Goal: Information Seeking & Learning: Learn about a topic

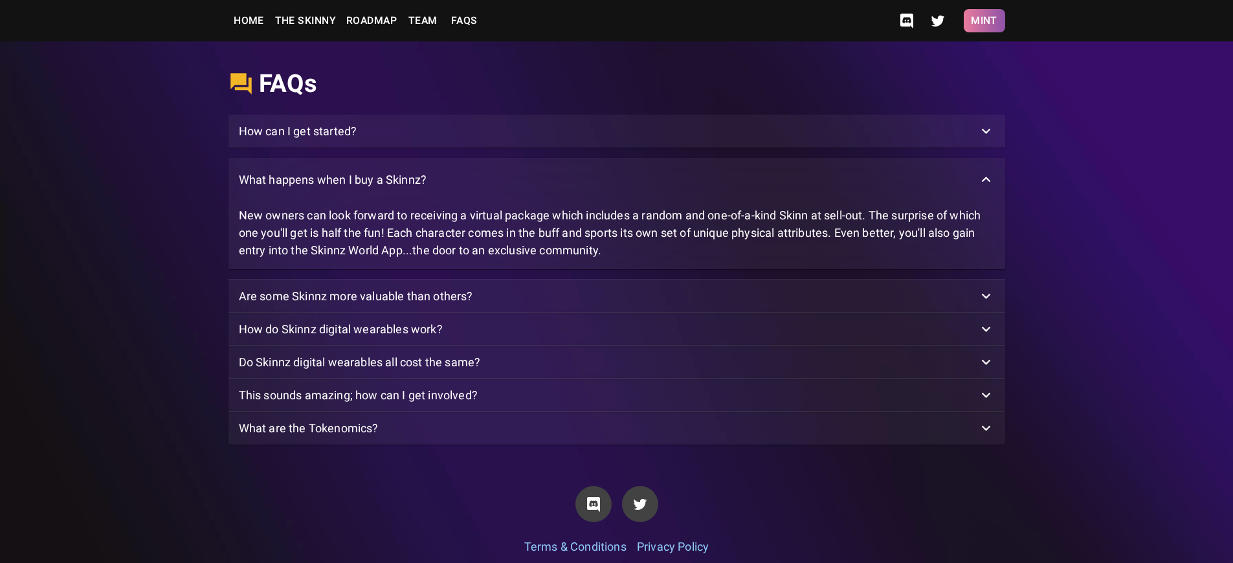
click at [984, 21] on button "Mint" at bounding box center [984, 20] width 41 height 23
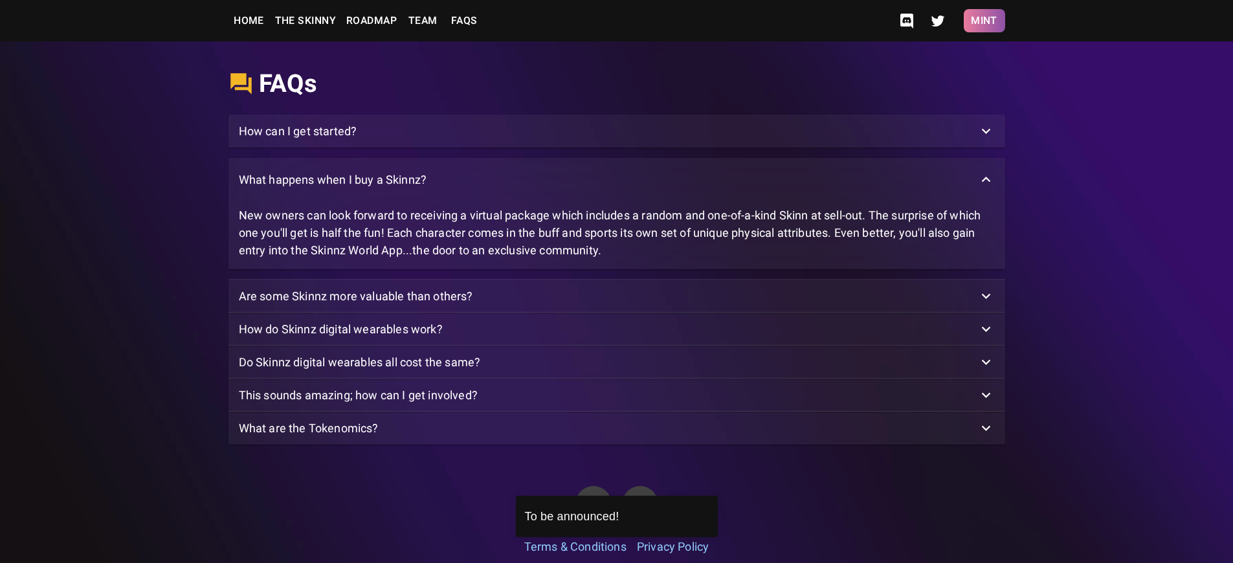
click at [984, 21] on button "Mint" at bounding box center [984, 20] width 41 height 23
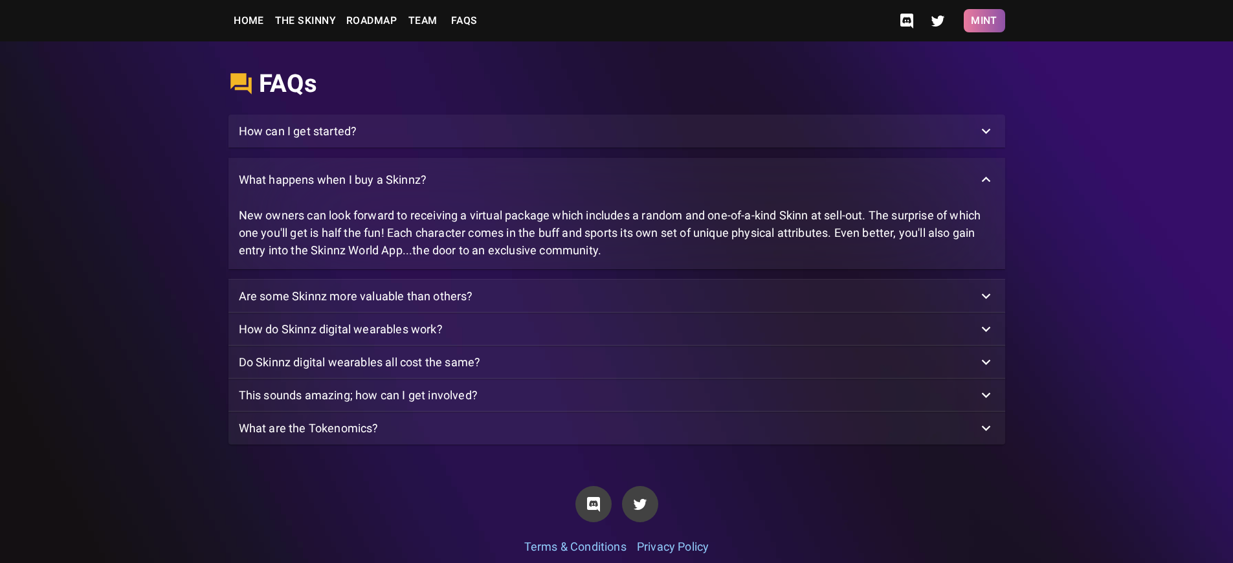
click at [984, 21] on button "Mint" at bounding box center [984, 20] width 41 height 23
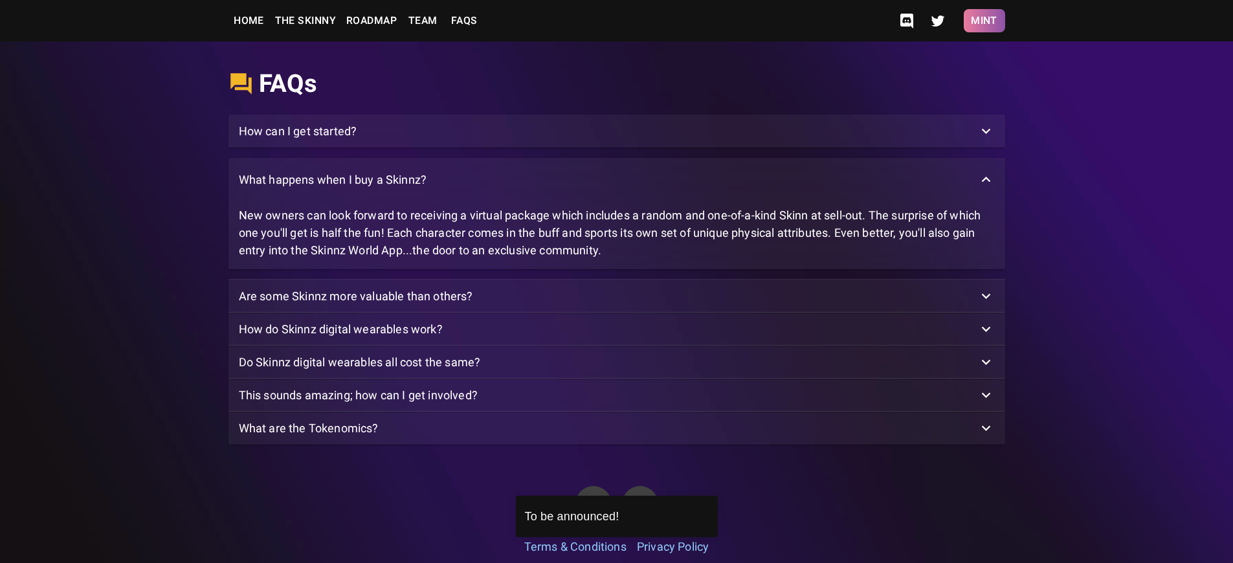
click at [984, 21] on button "Mint" at bounding box center [984, 20] width 41 height 23
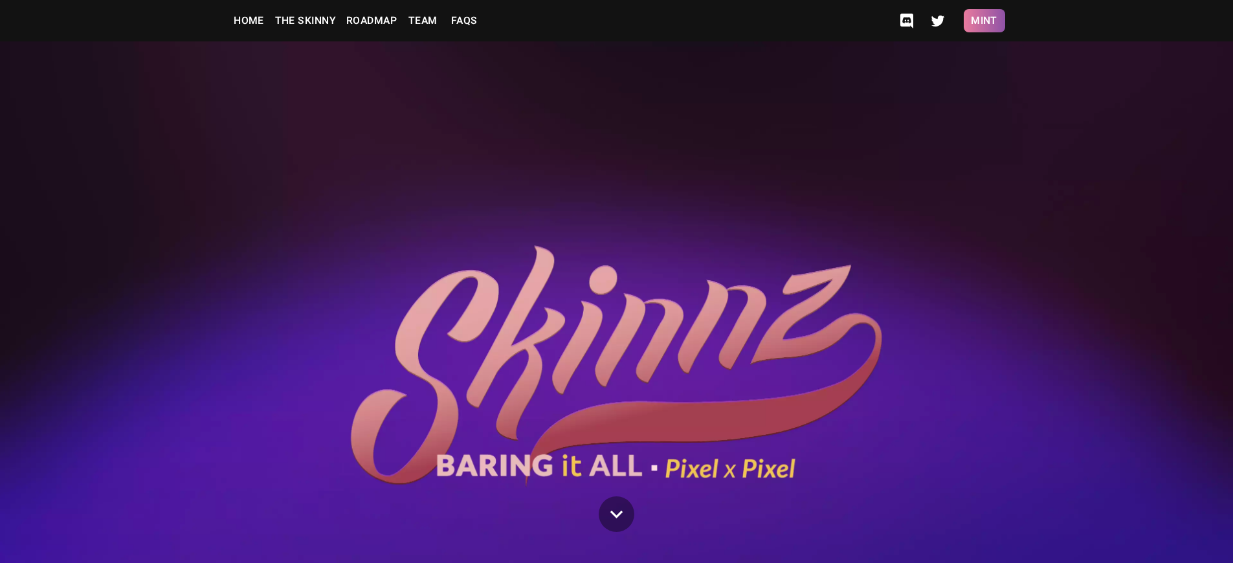
click at [984, 21] on button "Mint" at bounding box center [984, 20] width 41 height 23
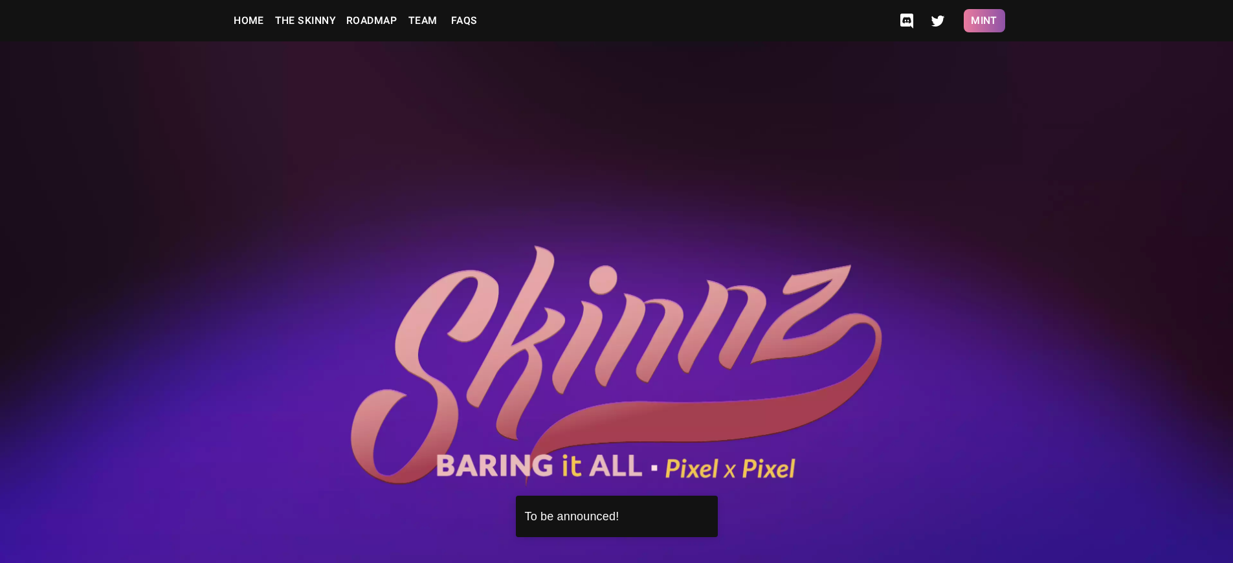
click at [984, 21] on button "Mint" at bounding box center [984, 20] width 41 height 23
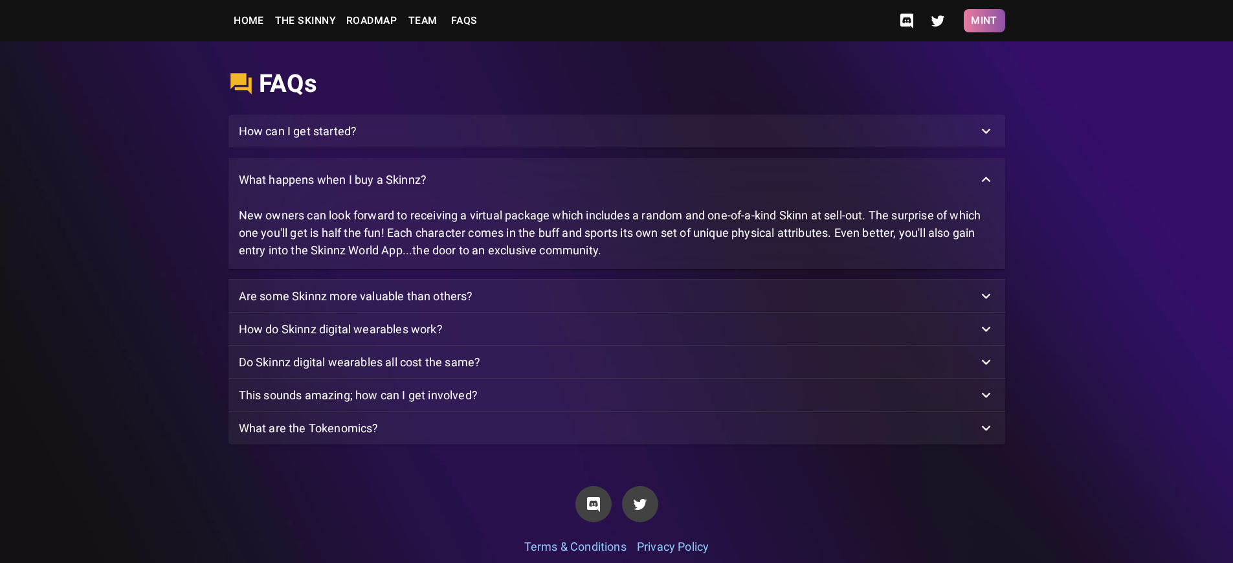
click at [984, 21] on button "Mint" at bounding box center [984, 20] width 41 height 23
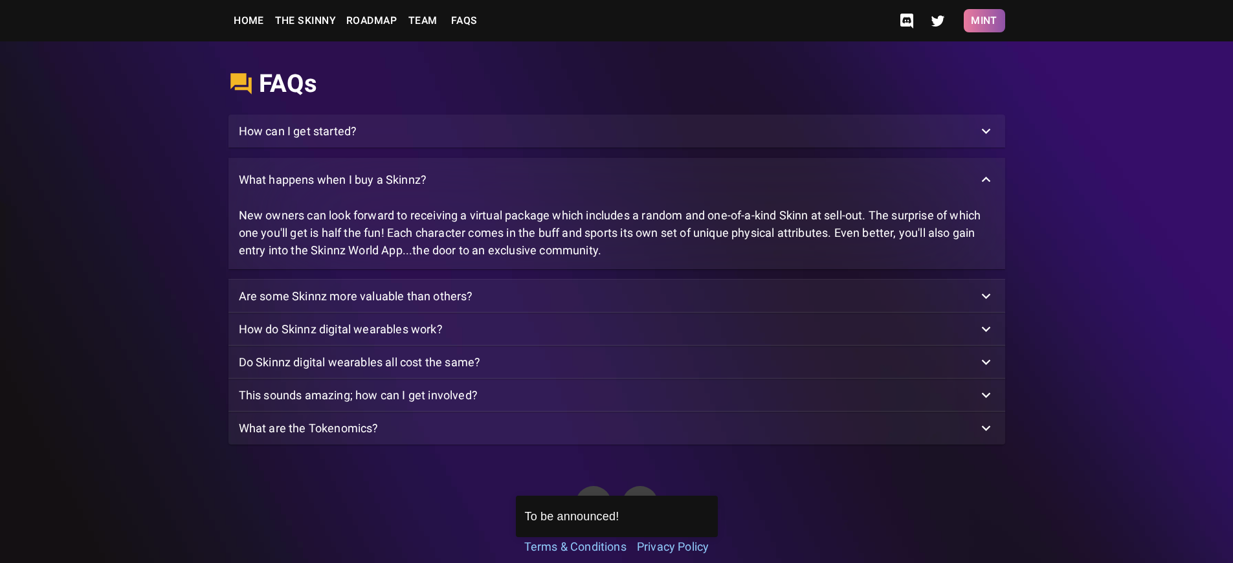
click at [984, 21] on button "Mint" at bounding box center [984, 20] width 41 height 23
click at [332, 188] on p "What happens when I buy a Skinnz?" at bounding box center [333, 179] width 188 height 17
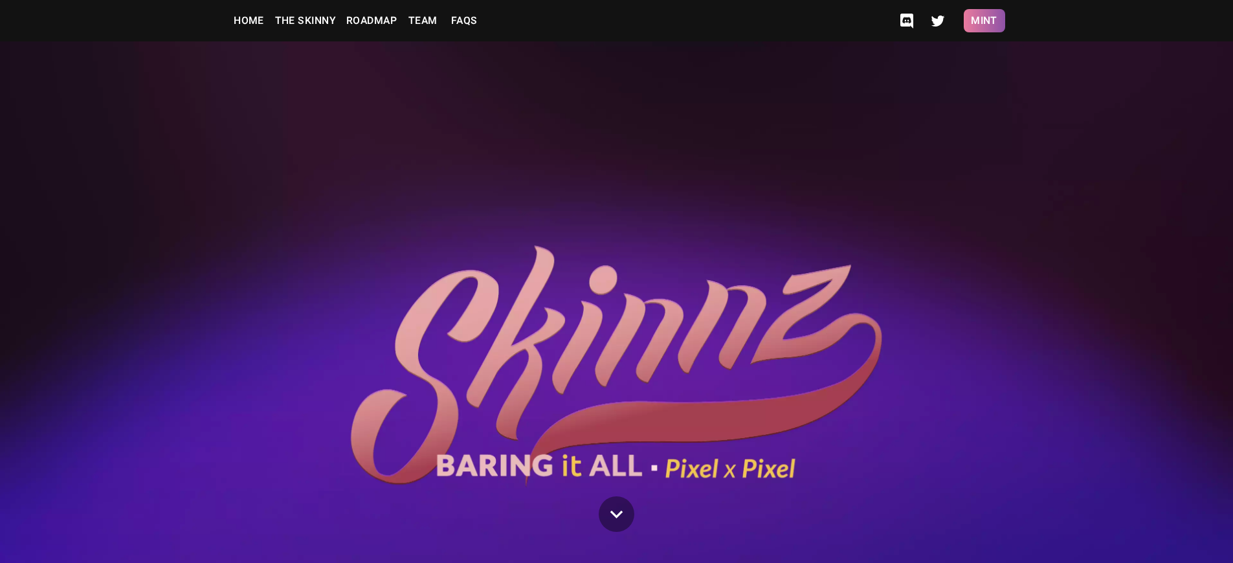
click at [984, 21] on button "Mint" at bounding box center [984, 20] width 41 height 23
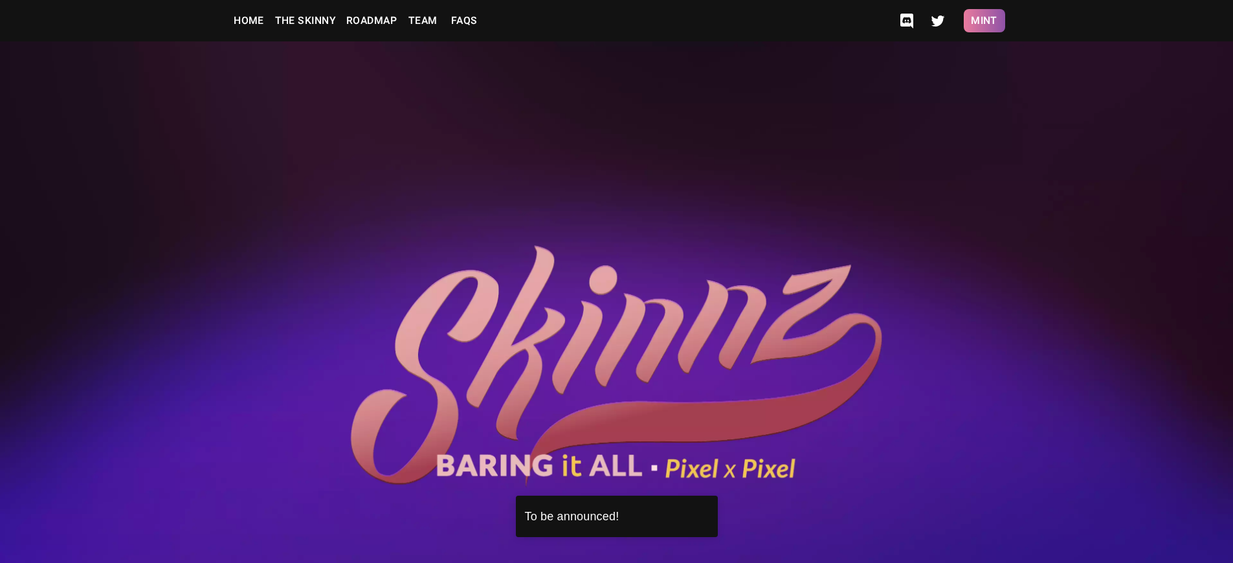
click at [984, 21] on button "Mint" at bounding box center [984, 20] width 41 height 23
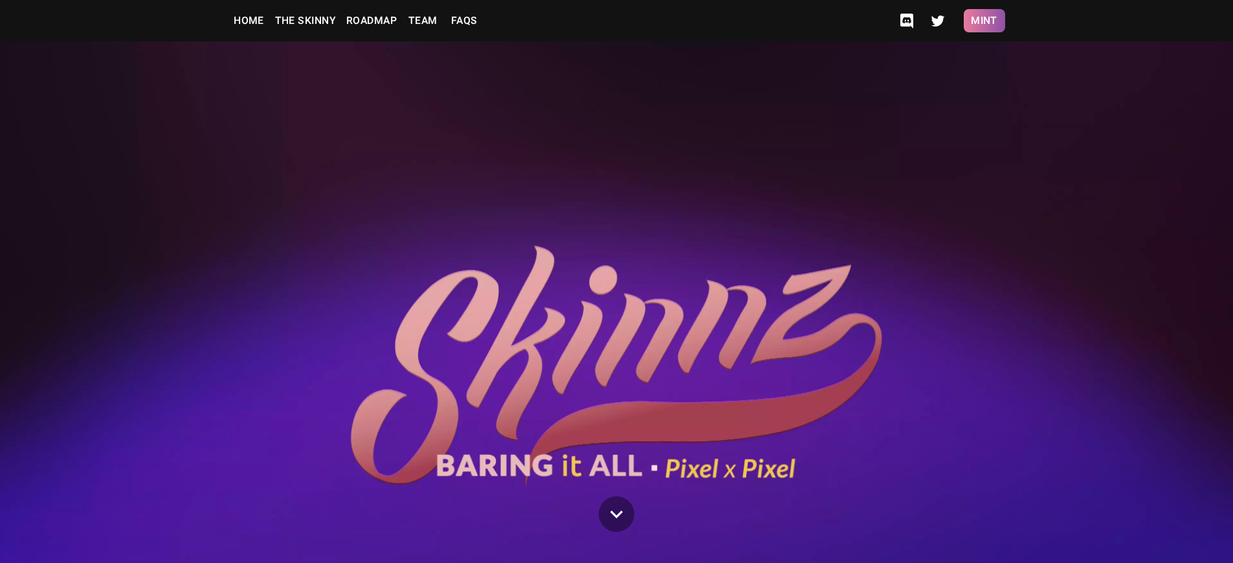
click at [984, 21] on button "Mint" at bounding box center [984, 20] width 41 height 23
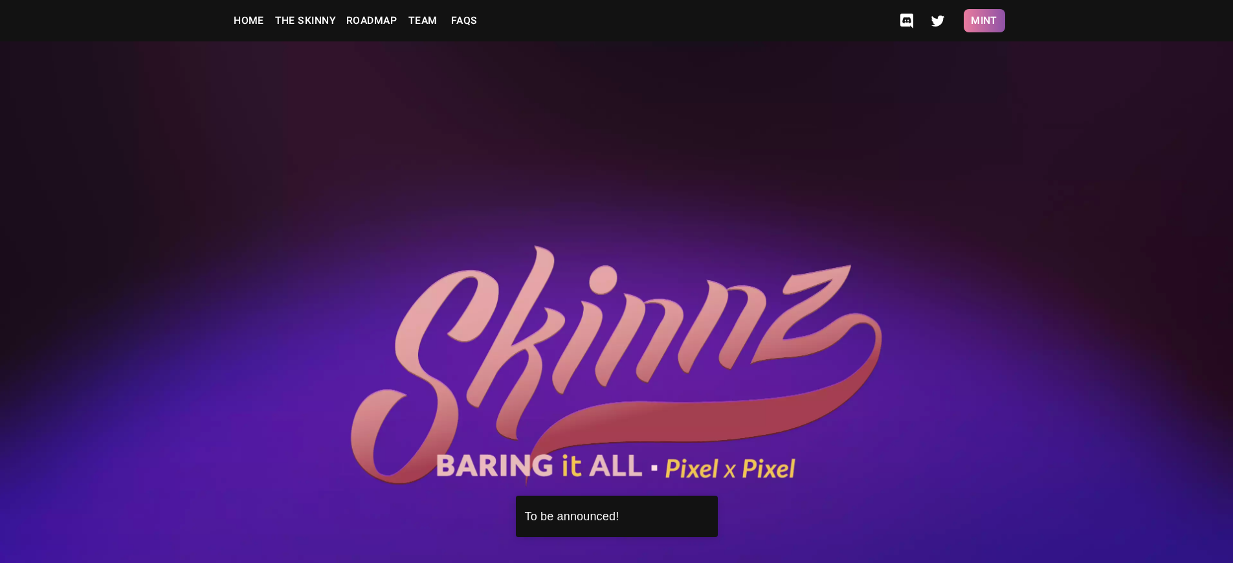
scroll to position [3385, 0]
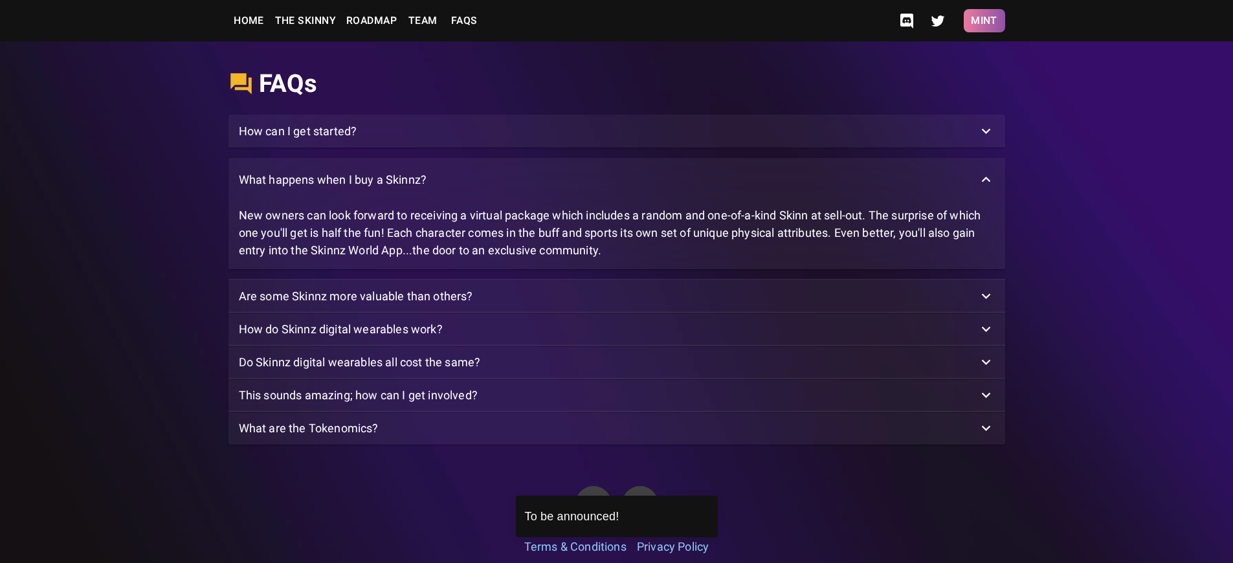
click at [984, 21] on button "Mint" at bounding box center [984, 20] width 41 height 23
click at [332, 188] on p "What happens when I buy a Skinnz?" at bounding box center [333, 179] width 188 height 17
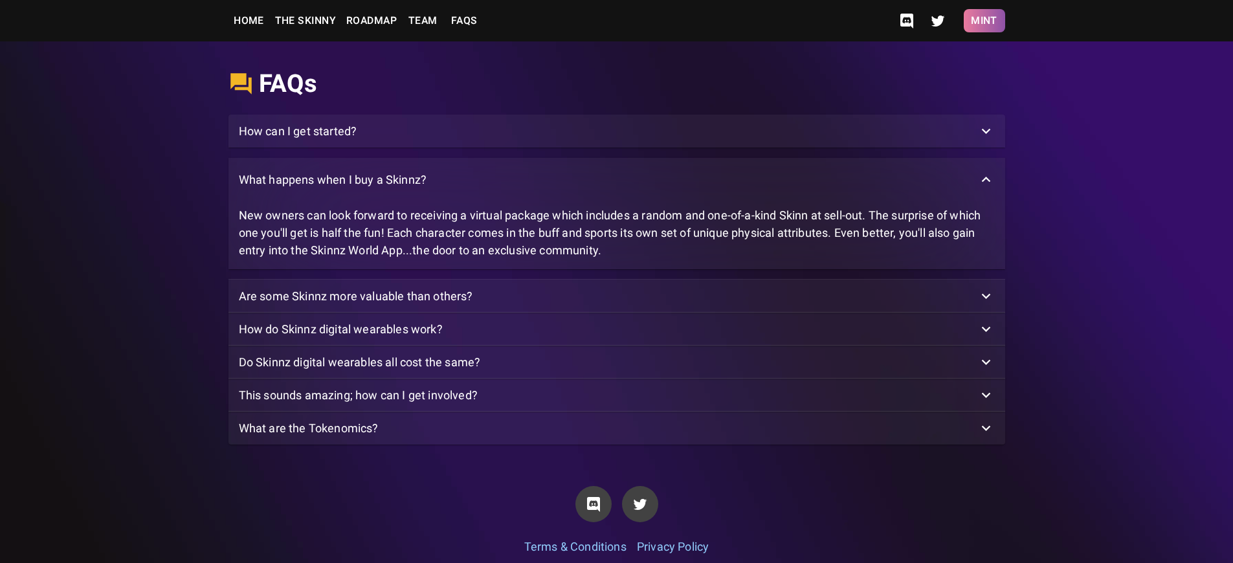
click at [984, 21] on button "Mint" at bounding box center [984, 20] width 41 height 23
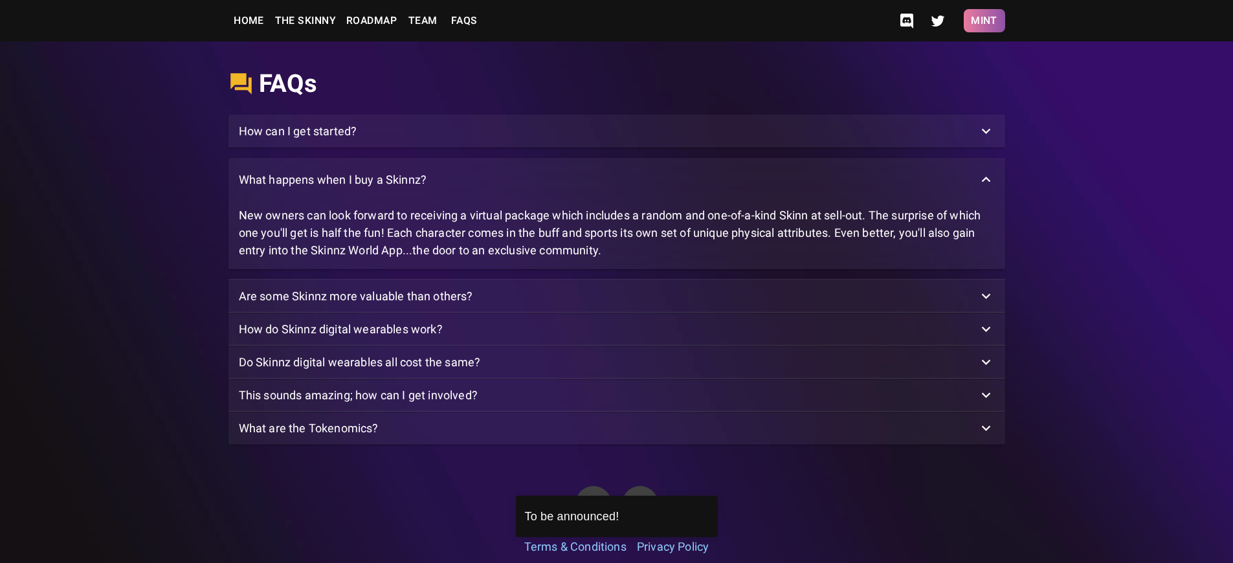
click at [984, 21] on button "Mint" at bounding box center [984, 20] width 41 height 23
click at [332, 188] on p "What happens when I buy a Skinnz?" at bounding box center [333, 179] width 188 height 17
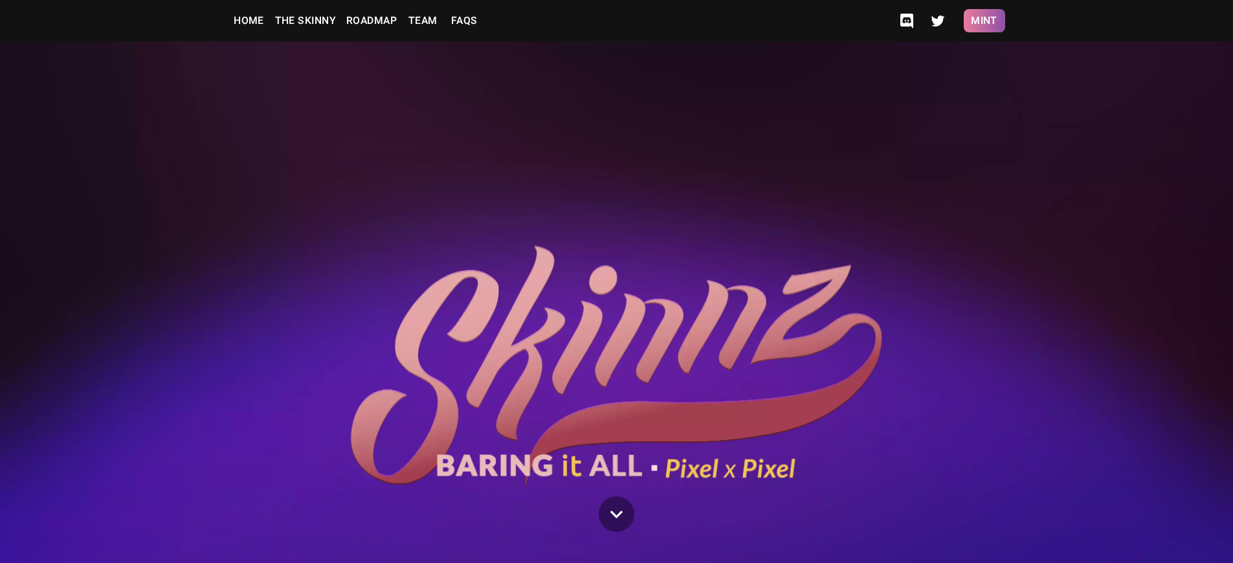
click at [984, 21] on button "Mint" at bounding box center [984, 20] width 41 height 23
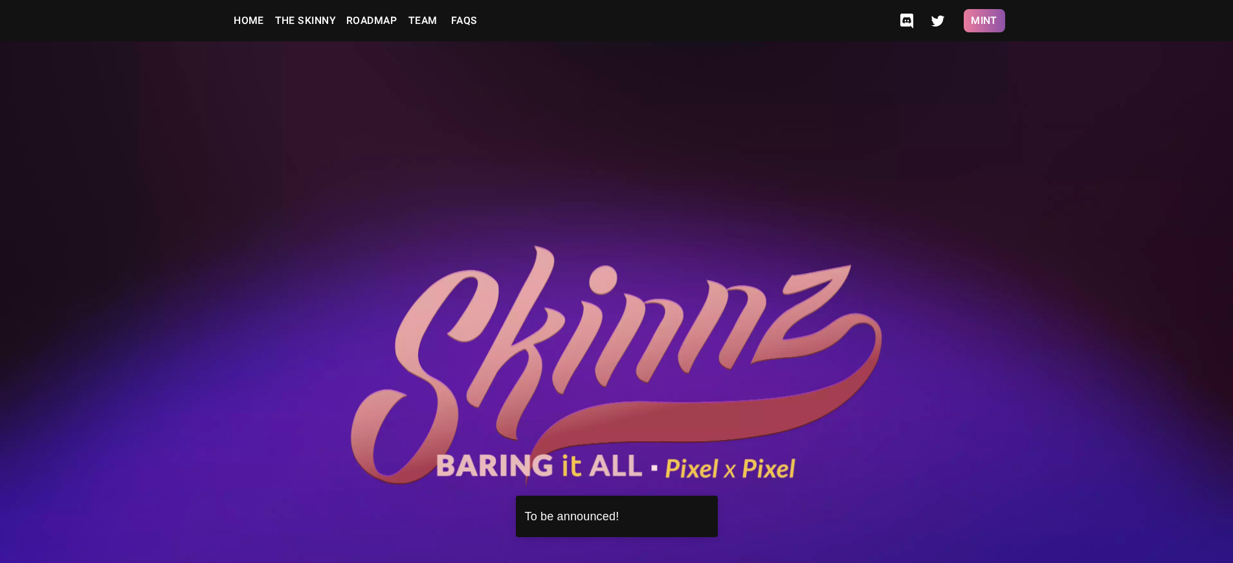
click at [984, 21] on button "Mint" at bounding box center [984, 20] width 41 height 23
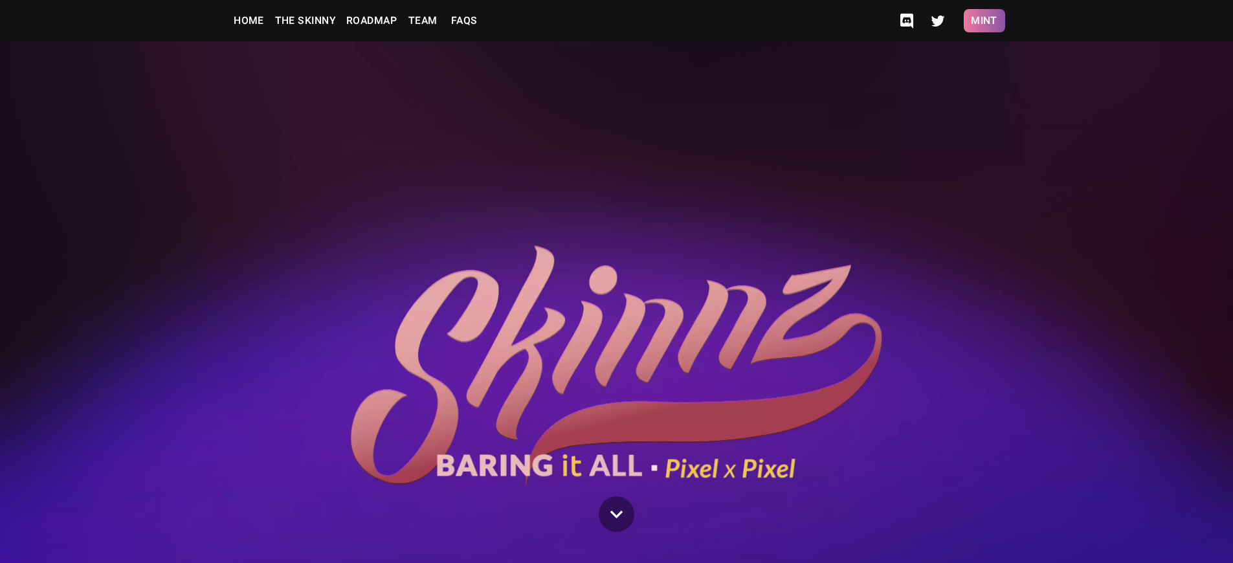
click at [984, 21] on button "Mint" at bounding box center [984, 20] width 41 height 23
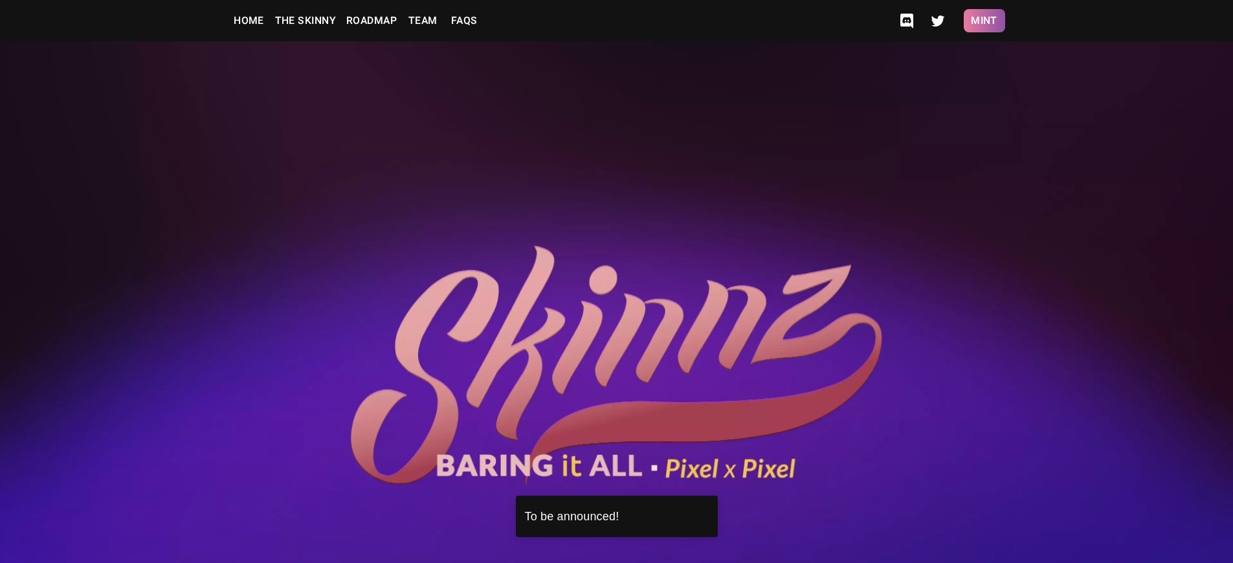
scroll to position [3385, 0]
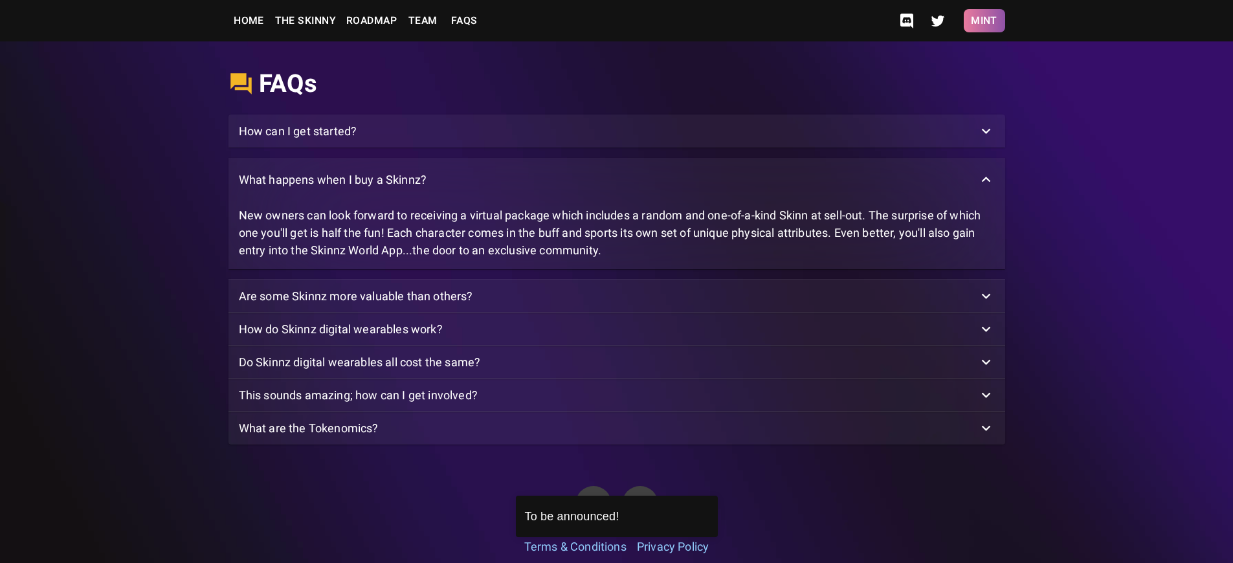
click at [984, 21] on button "Mint" at bounding box center [984, 20] width 41 height 23
click at [332, 188] on p "What happens when I buy a Skinnz?" at bounding box center [333, 179] width 188 height 17
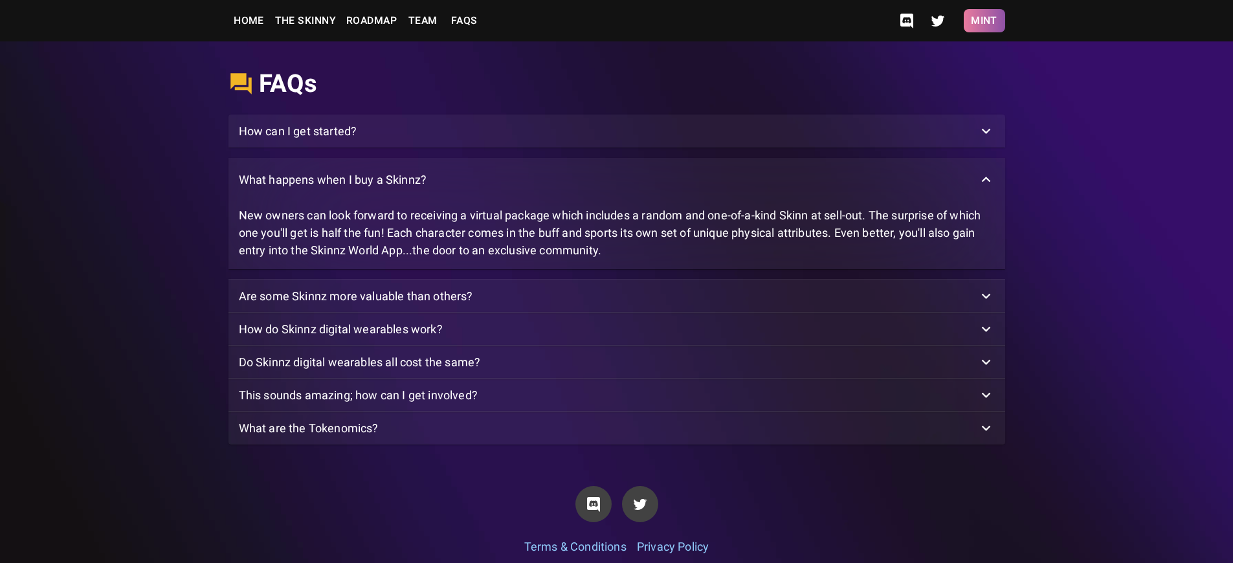
click at [984, 21] on button "Mint" at bounding box center [984, 20] width 41 height 23
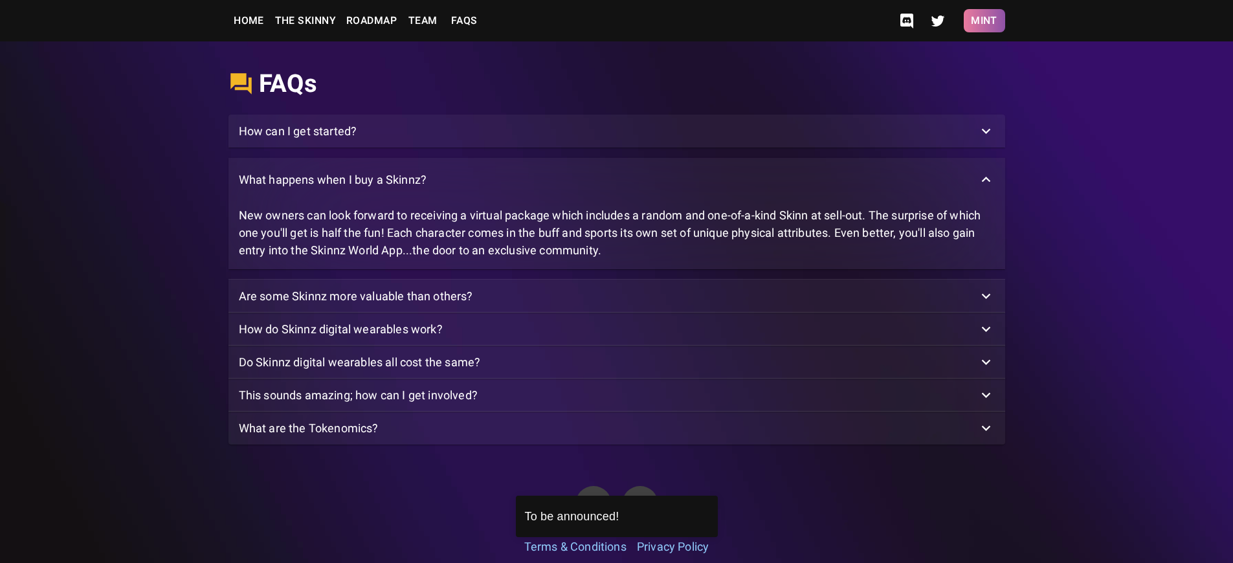
click at [984, 21] on button "Mint" at bounding box center [984, 20] width 41 height 23
click at [298, 140] on p "How can I get started?" at bounding box center [298, 130] width 118 height 17
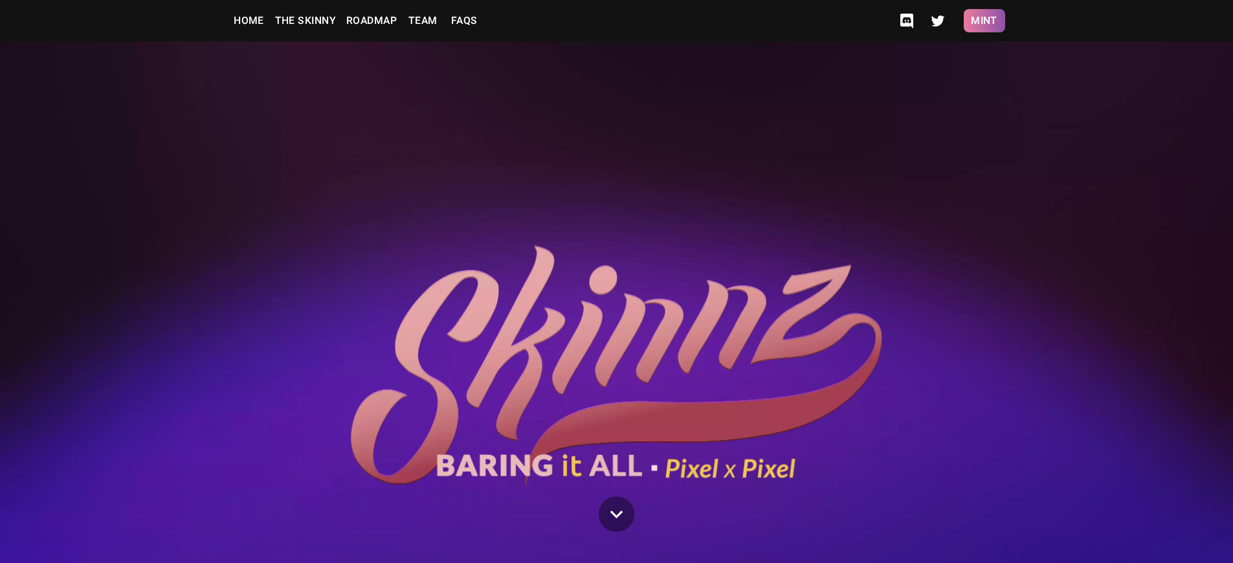
click at [984, 21] on button "Mint" at bounding box center [984, 20] width 41 height 23
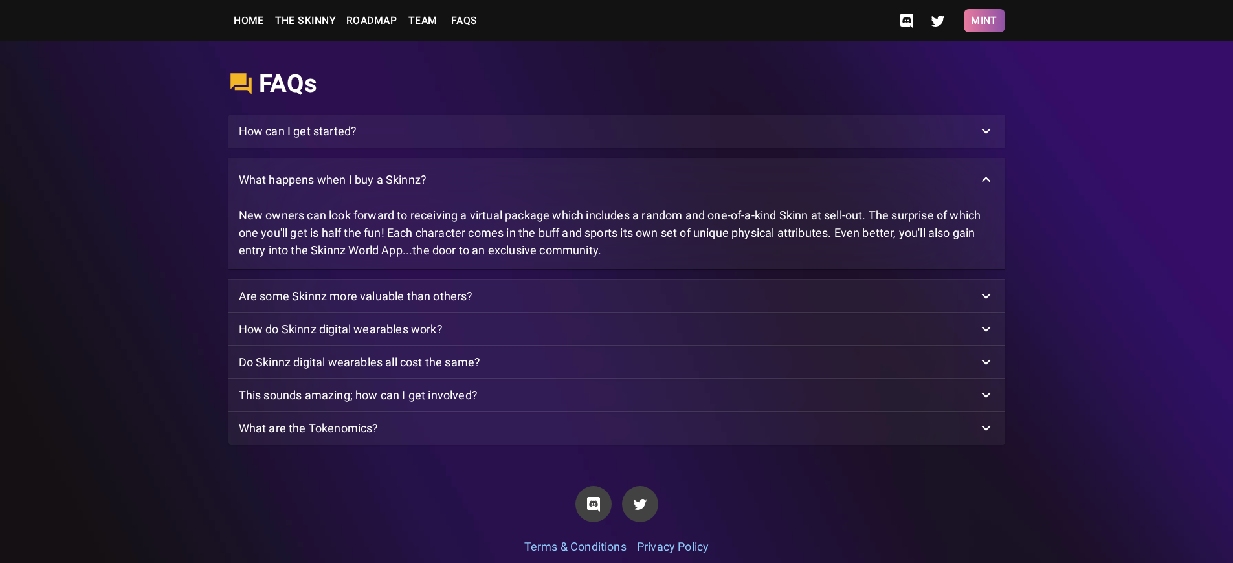
click at [984, 21] on button "Mint" at bounding box center [984, 20] width 41 height 23
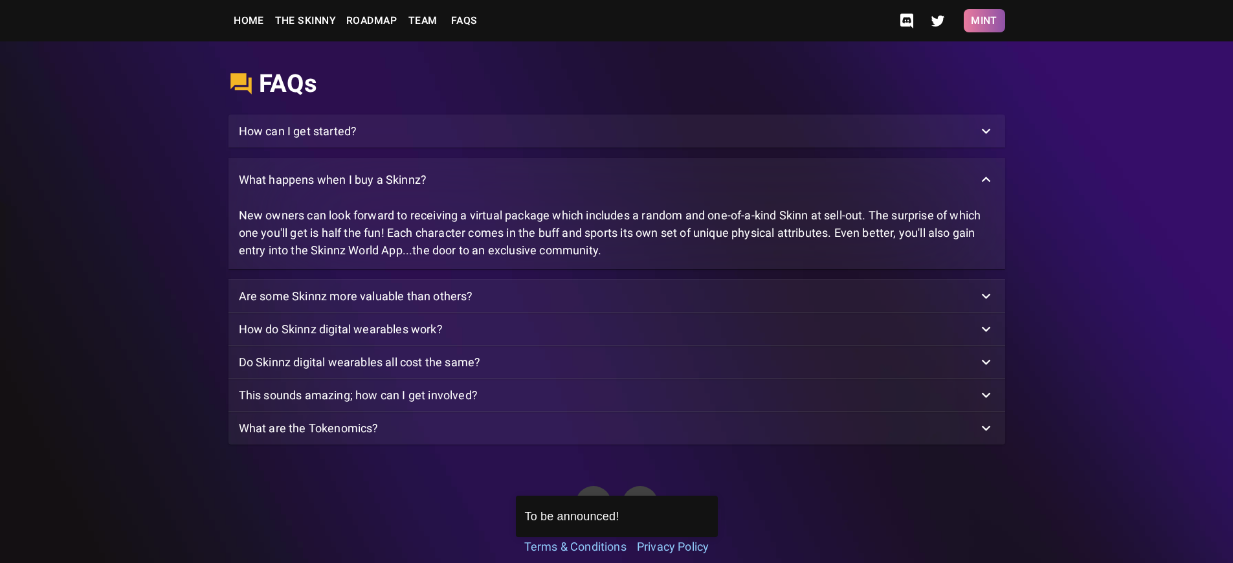
click at [984, 21] on button "Mint" at bounding box center [984, 20] width 41 height 23
click at [298, 140] on p "How can I get started?" at bounding box center [298, 130] width 118 height 17
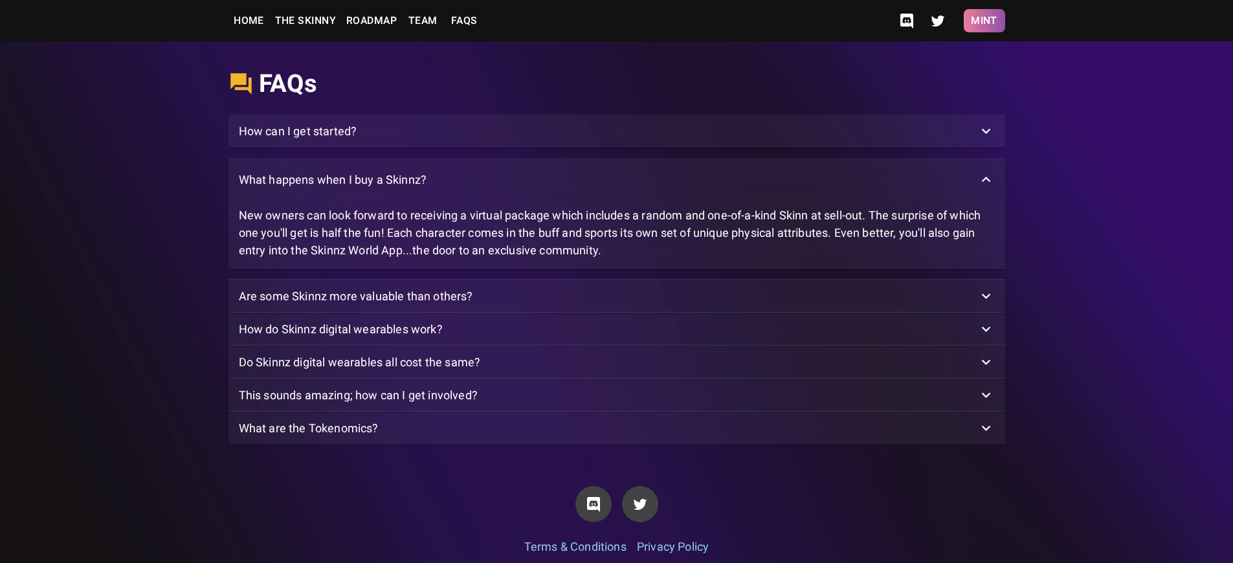
click at [984, 21] on button "Mint" at bounding box center [984, 20] width 41 height 23
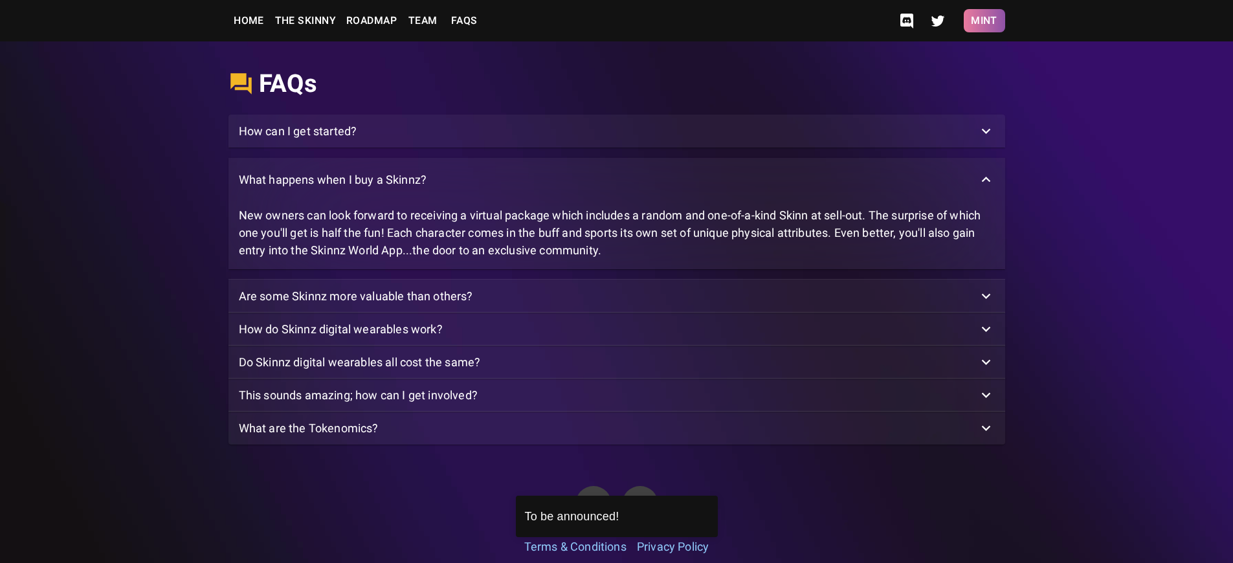
click at [984, 21] on button "Mint" at bounding box center [984, 20] width 41 height 23
click at [308, 437] on p "What are the Tokenomics?" at bounding box center [309, 427] width 140 height 17
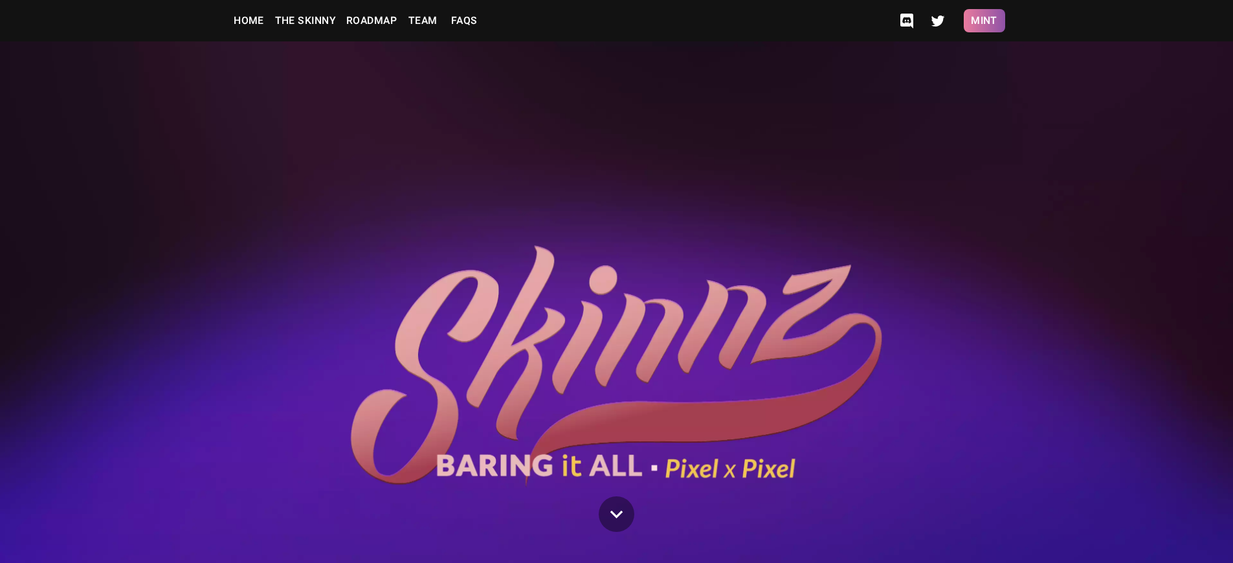
click at [984, 21] on button "Mint" at bounding box center [984, 20] width 41 height 23
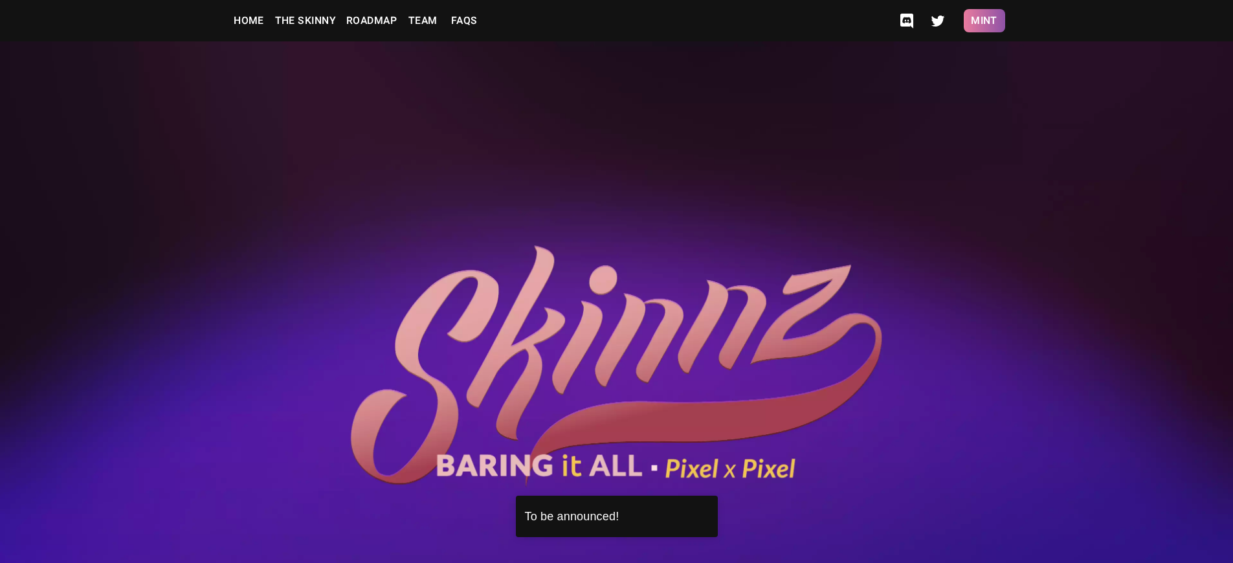
scroll to position [3385, 0]
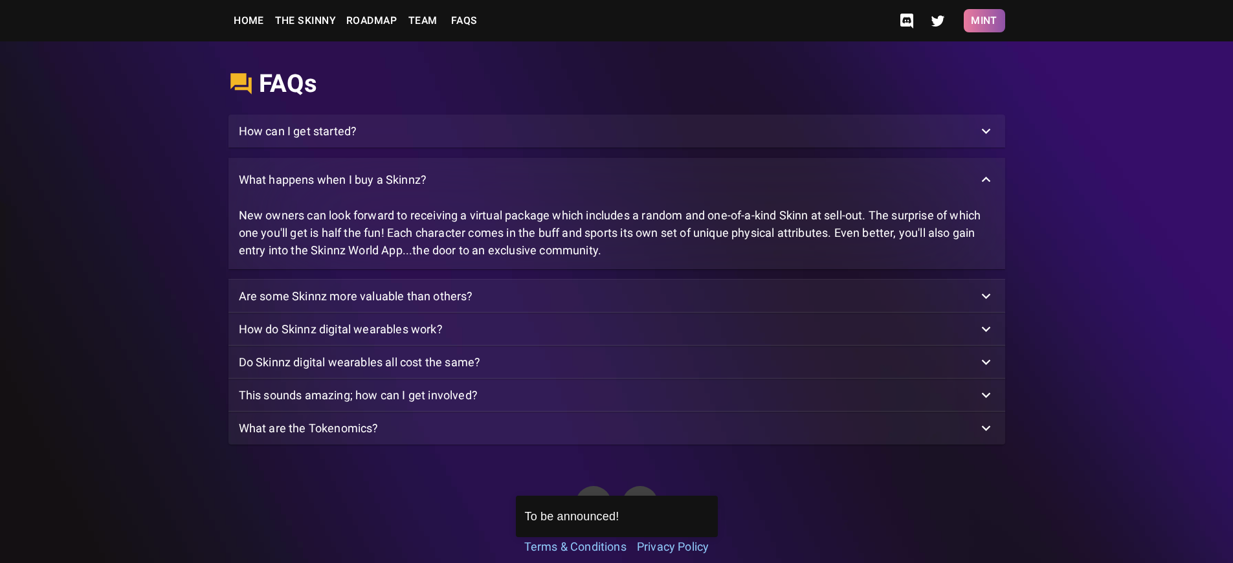
click at [984, 21] on button "Mint" at bounding box center [984, 20] width 41 height 23
click at [308, 437] on p "What are the Tokenomics?" at bounding box center [309, 427] width 140 height 17
